Goal: Use online tool/utility

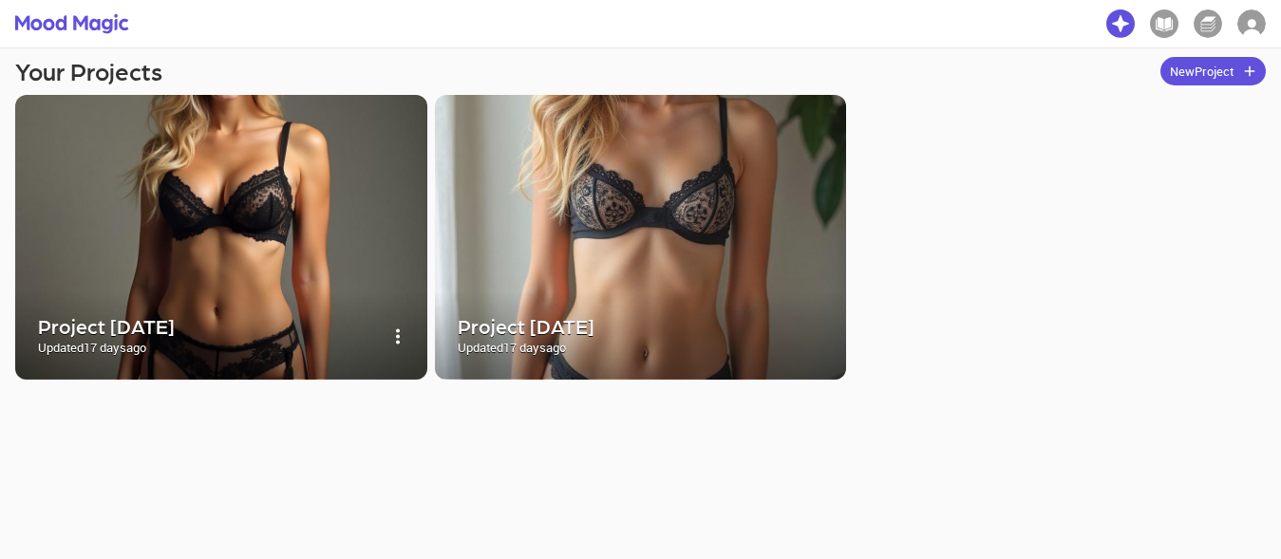
click at [272, 220] on img at bounding box center [221, 237] width 412 height 285
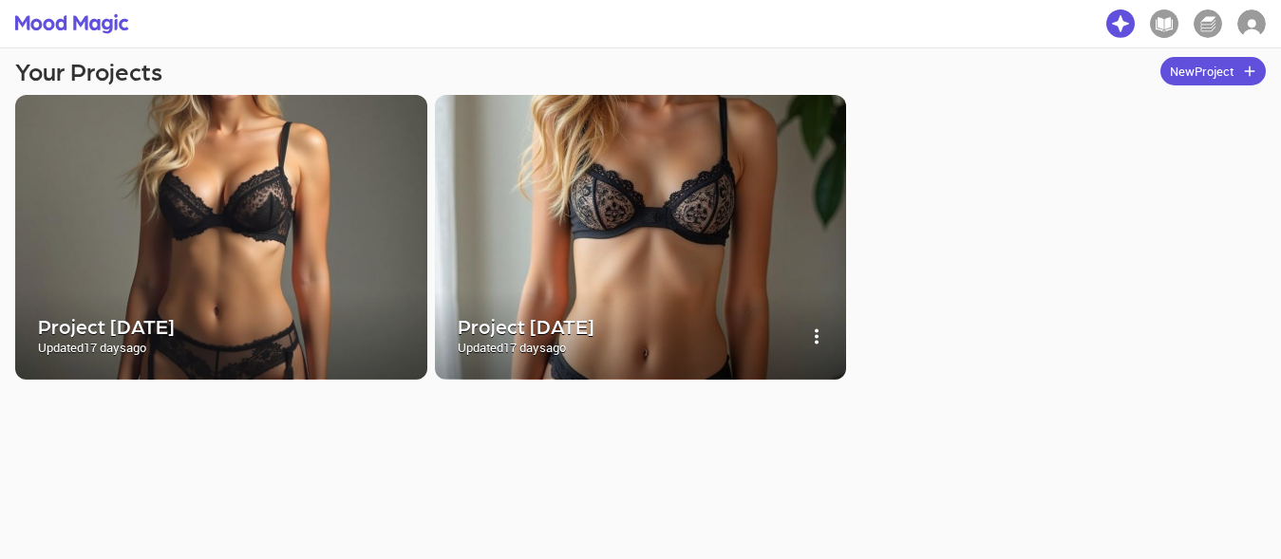
click at [603, 216] on img at bounding box center [641, 237] width 412 height 285
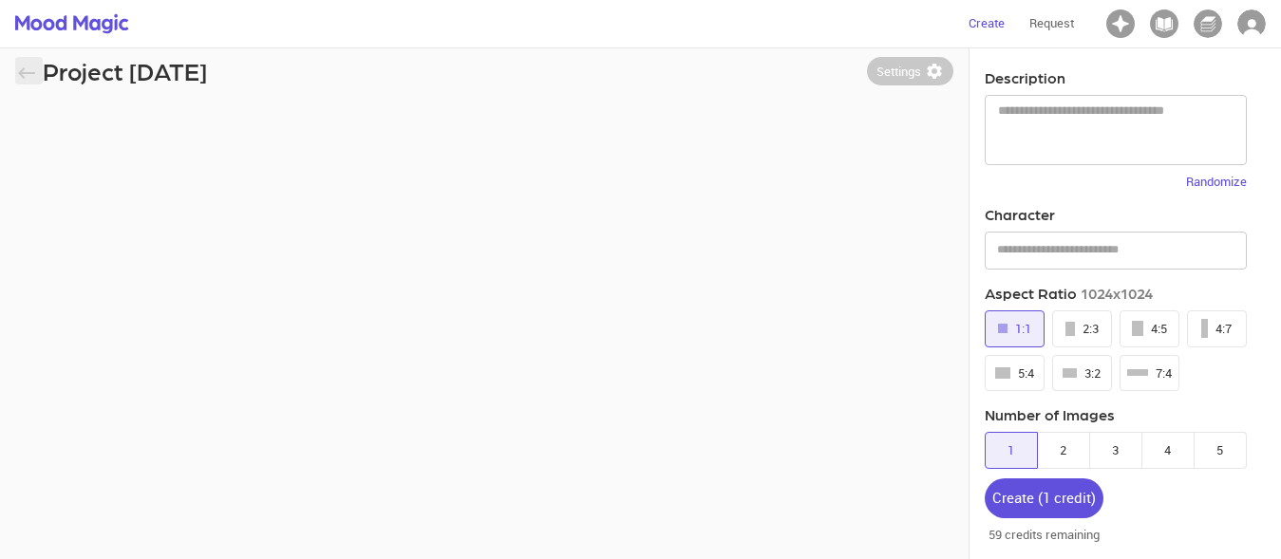
click at [28, 75] on icon "button" at bounding box center [26, 73] width 23 height 23
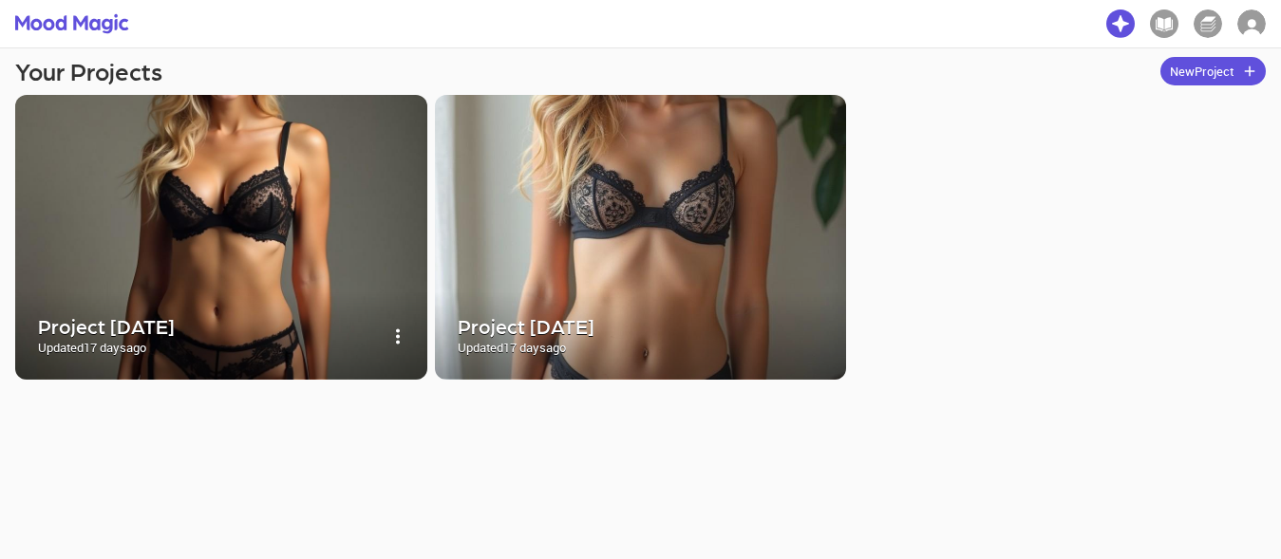
click at [192, 179] on img at bounding box center [221, 237] width 412 height 285
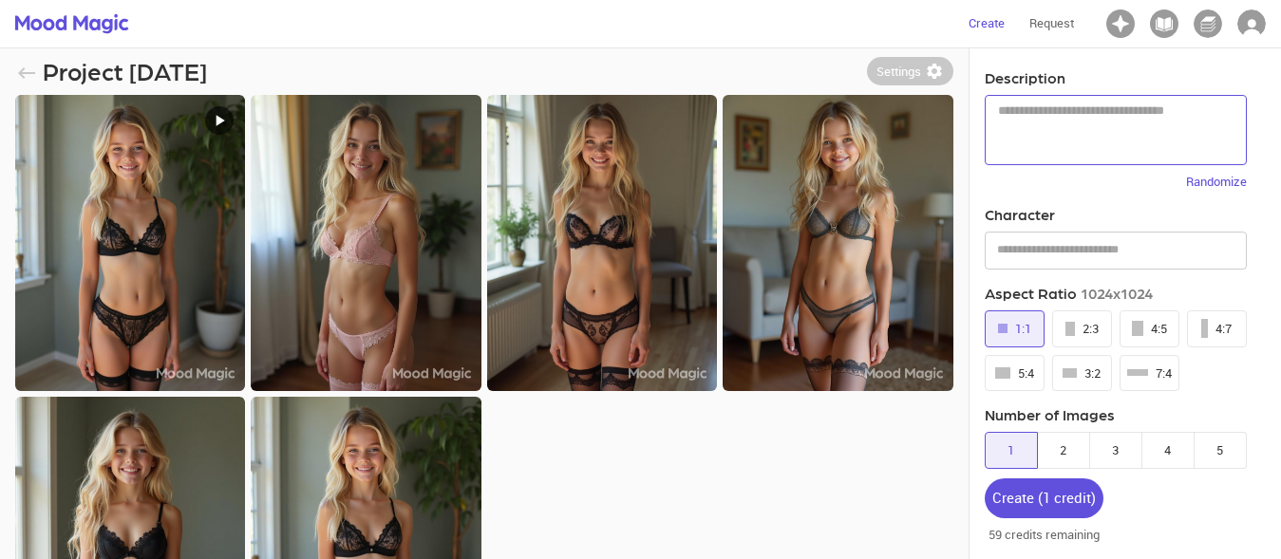
click at [1074, 111] on textarea at bounding box center [1115, 130] width 235 height 54
paste textarea "**********"
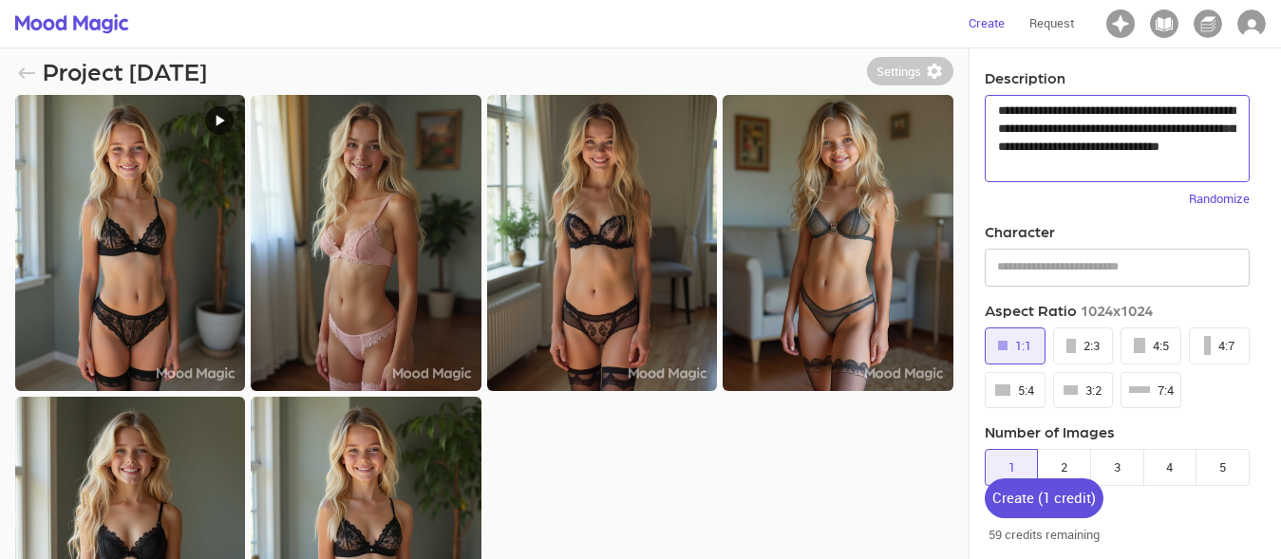
type textarea "**********"
click at [1220, 345] on div "4:7" at bounding box center [1219, 346] width 30 height 22
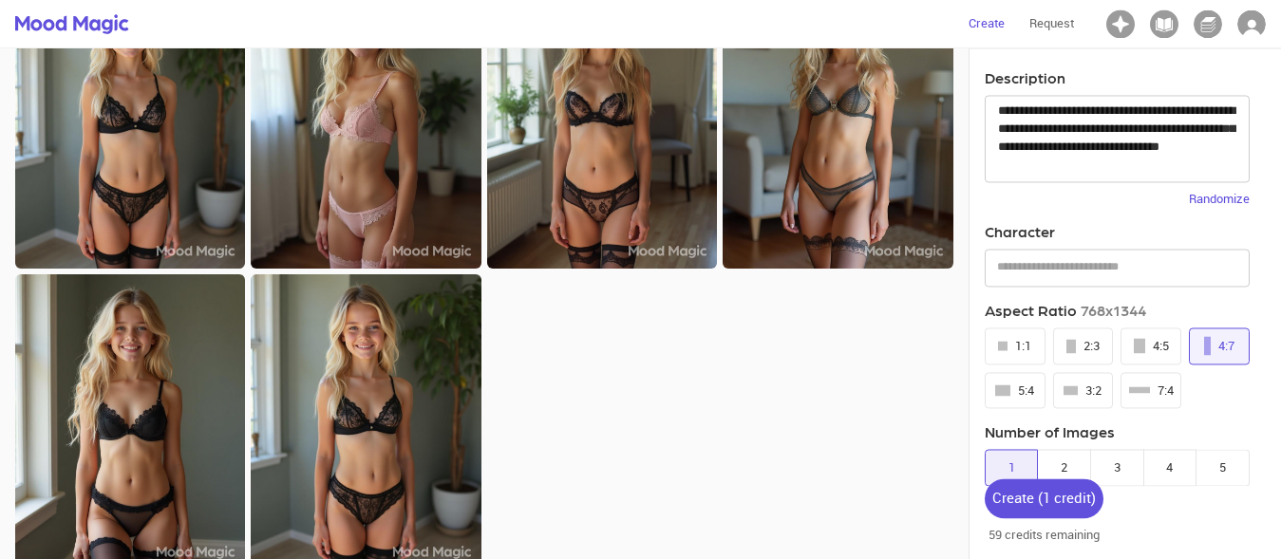
scroll to position [148, 0]
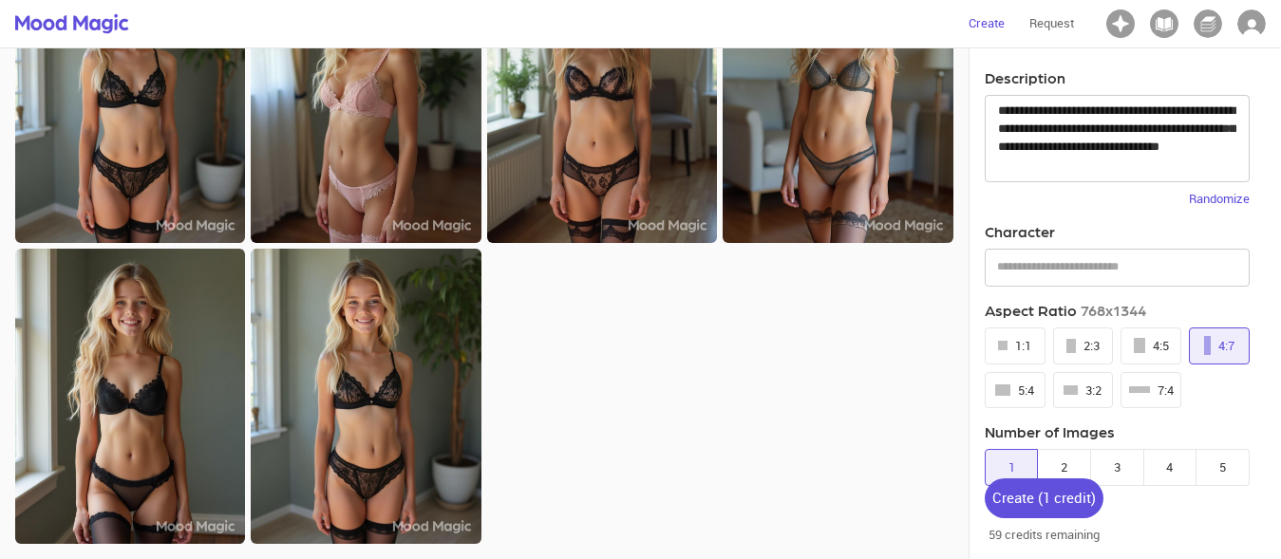
click at [1064, 465] on div "Create ( 1 credit ) 59 credits remaining" at bounding box center [1043, 511] width 149 height 97
click at [1064, 507] on div "Create ( 1 credit )" at bounding box center [1043, 497] width 103 height 25
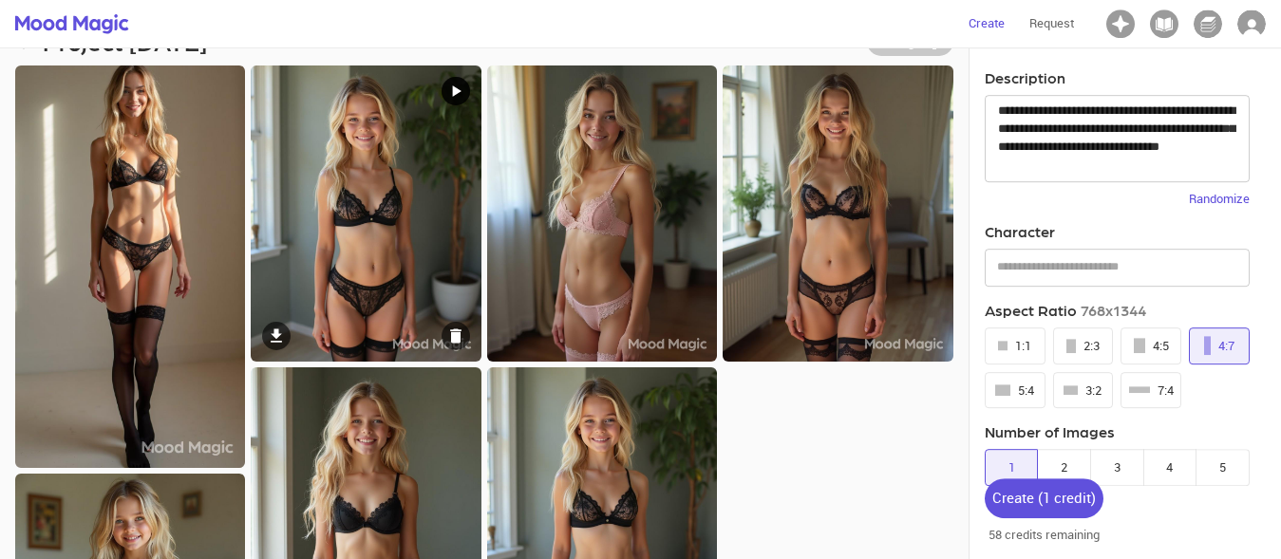
scroll to position [0, 0]
